Goal: Find specific page/section: Find specific page/section

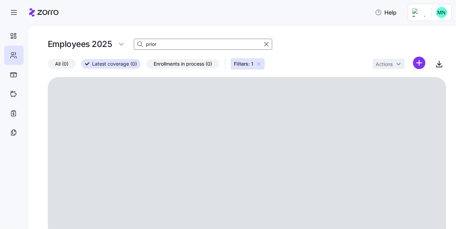
click at [160, 44] on input "prior" at bounding box center [203, 44] width 138 height 11
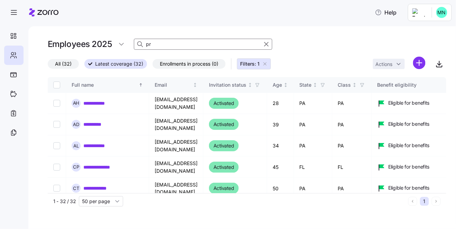
type input "p"
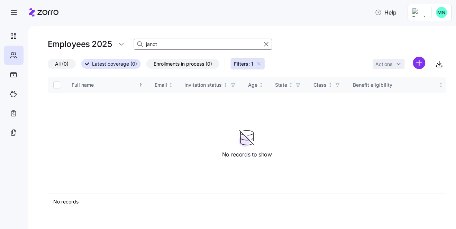
type input "janot"
click at [59, 64] on span "All (0)" at bounding box center [61, 63] width 13 height 9
click at [48, 66] on input "All (0)" at bounding box center [48, 66] width 0 height 0
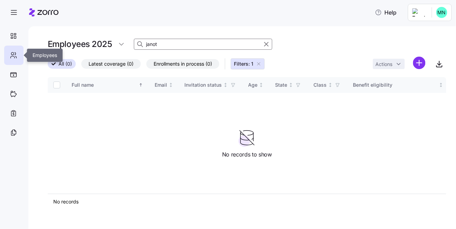
click at [18, 55] on div at bounding box center [13, 55] width 19 height 19
click at [256, 62] on icon "button" at bounding box center [259, 64] width 6 height 6
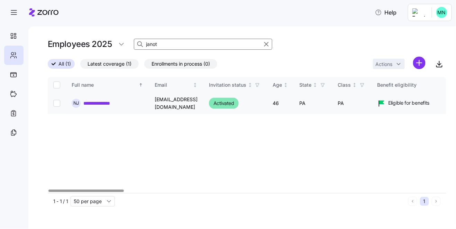
click at [113, 102] on link "**********" at bounding box center [100, 103] width 35 height 7
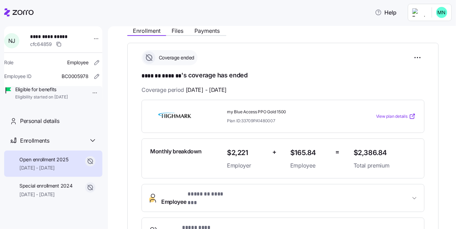
scroll to position [71, 0]
